Goal: Task Accomplishment & Management: Complete application form

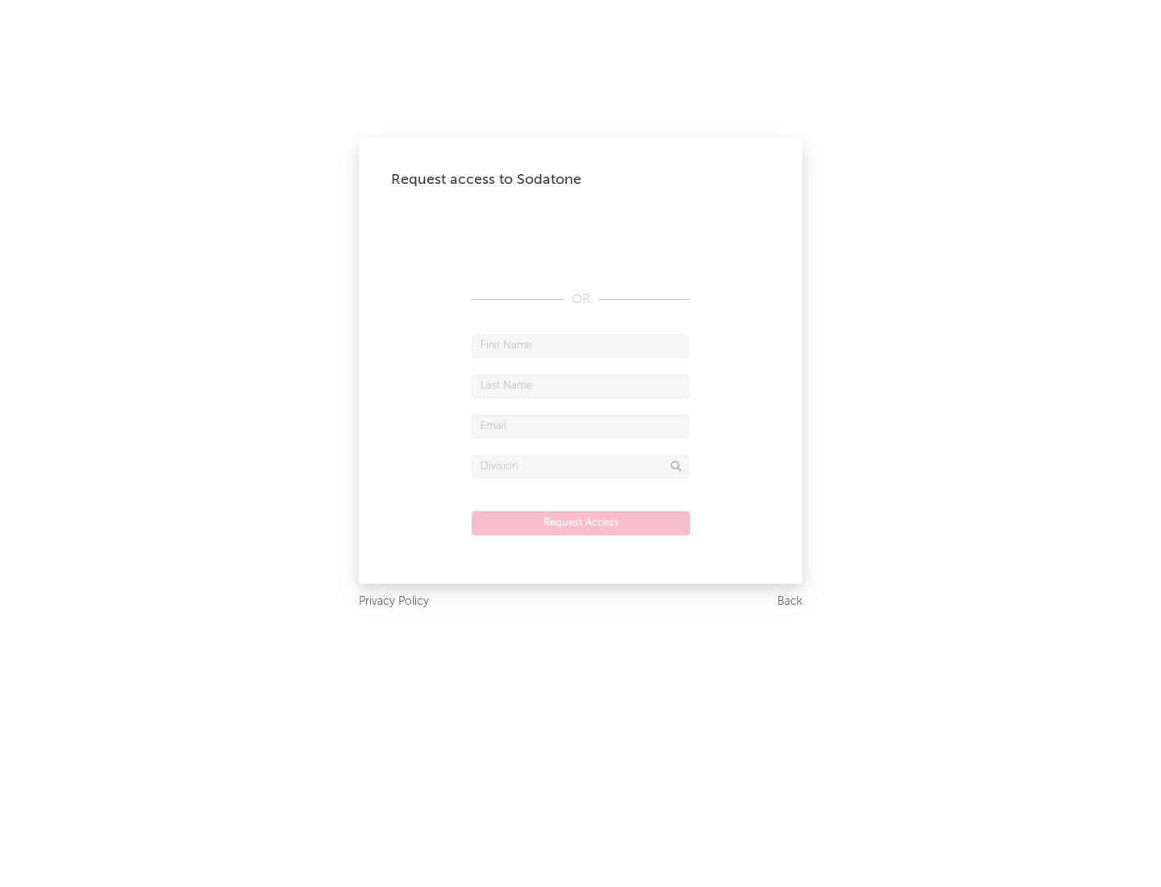
click at [581, 345] on input "text" at bounding box center [581, 346] width 218 height 24
type input "[PERSON_NAME]"
click at [581, 385] on input "text" at bounding box center [581, 386] width 218 height 24
type input "[PERSON_NAME]"
click at [581, 426] on input "text" at bounding box center [581, 426] width 218 height 24
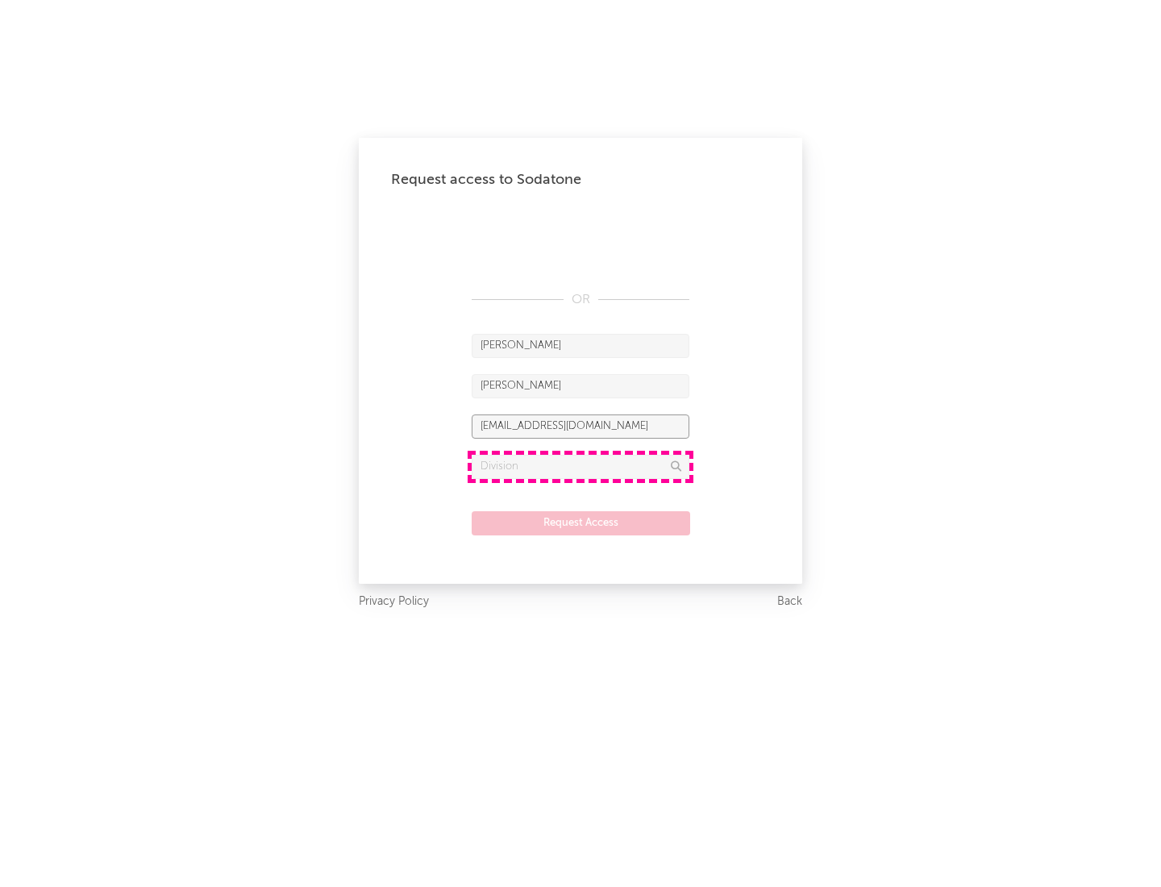
type input "[EMAIL_ADDRESS][DOMAIN_NAME]"
click at [581, 466] on input "text" at bounding box center [581, 467] width 218 height 24
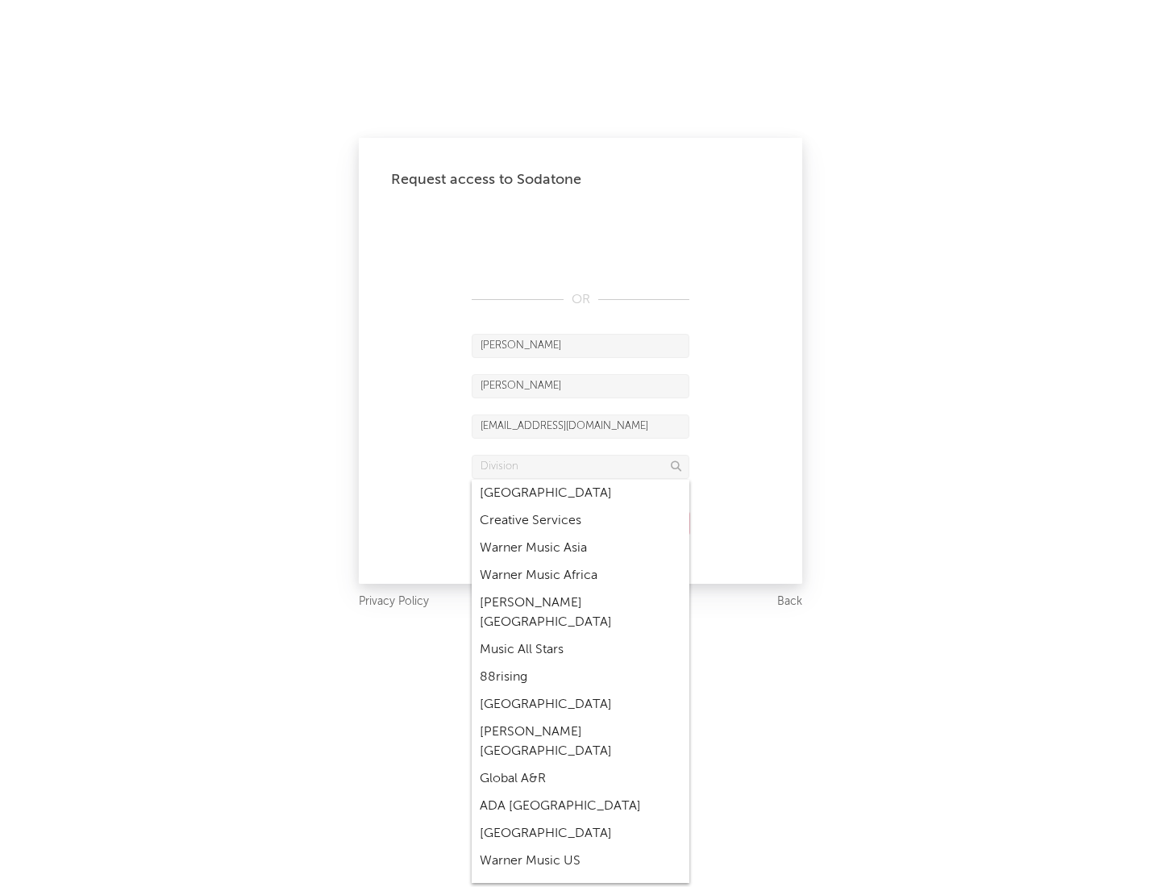
click at [581, 636] on div "Music All Stars" at bounding box center [581, 649] width 218 height 27
type input "Music All Stars"
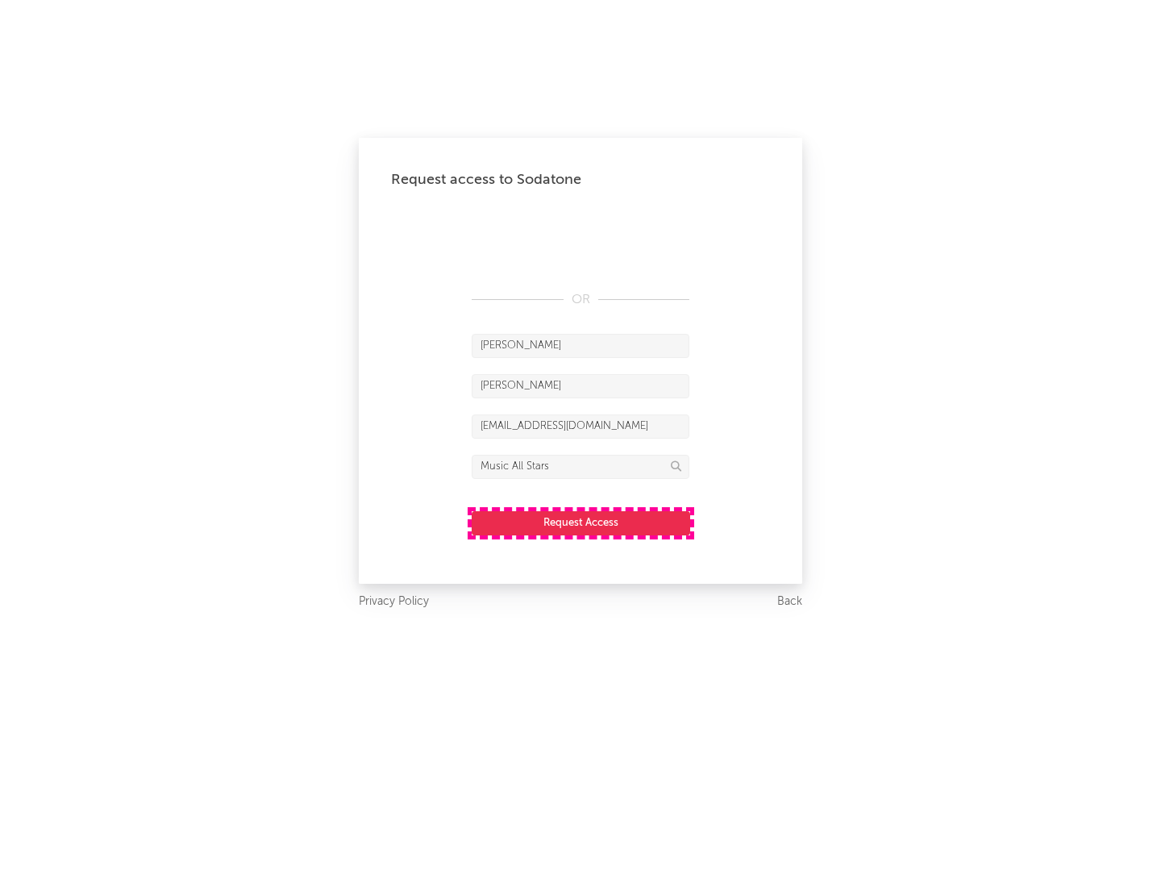
click at [581, 522] on button "Request Access" at bounding box center [581, 523] width 219 height 24
